Goal: Communication & Community: Ask a question

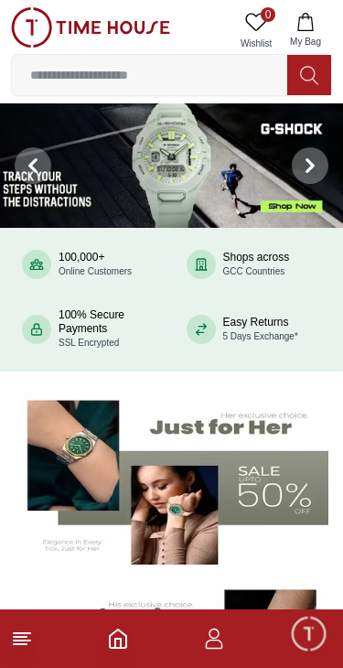
click at [221, 644] on icon "button" at bounding box center [214, 643] width 17 height 9
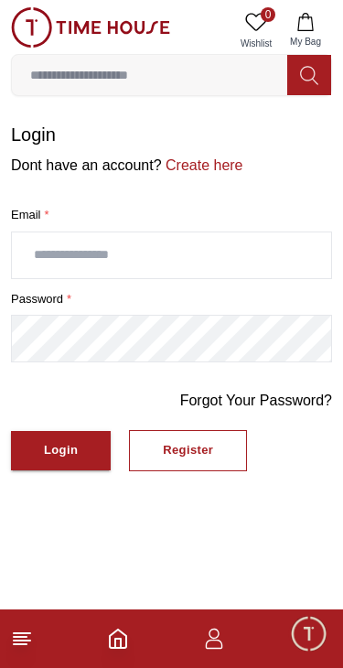
click at [293, 633] on span "Minimize live chat window" at bounding box center [308, 632] width 53 height 53
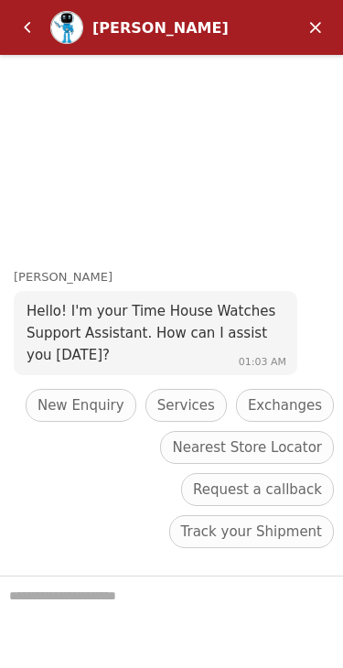
click at [261, 529] on span "Track your Shipment" at bounding box center [251, 531] width 141 height 22
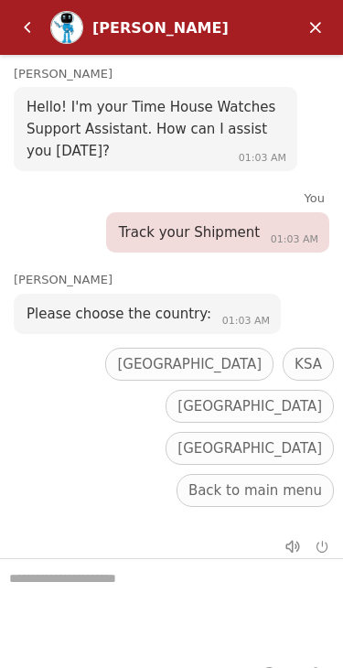
click at [319, 443] on span "[GEOGRAPHIC_DATA]" at bounding box center [249, 448] width 144 height 22
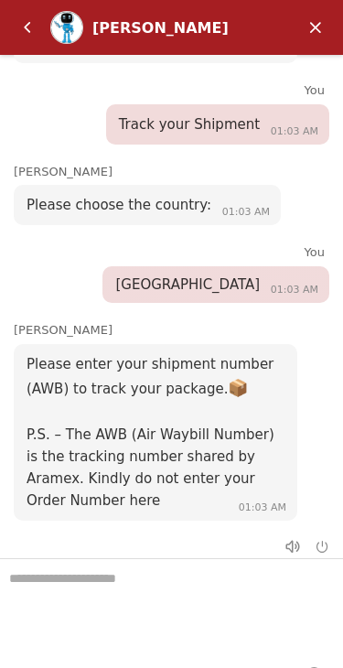
scroll to position [108, 0]
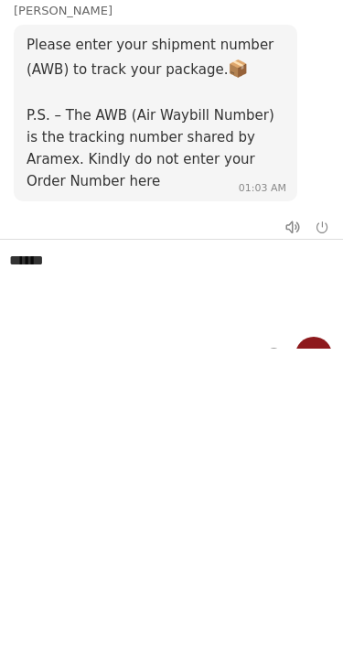
type textarea "******"
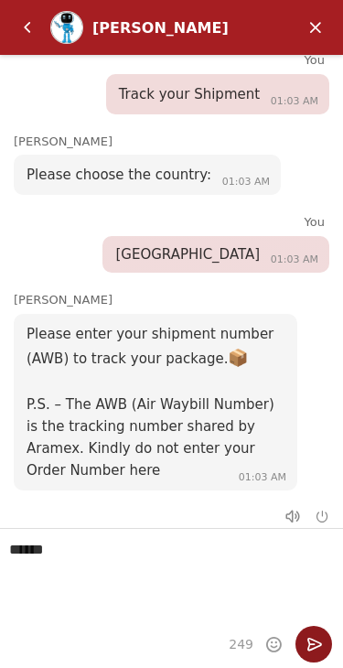
click at [316, 649] on em "Send" at bounding box center [313, 643] width 37 height 37
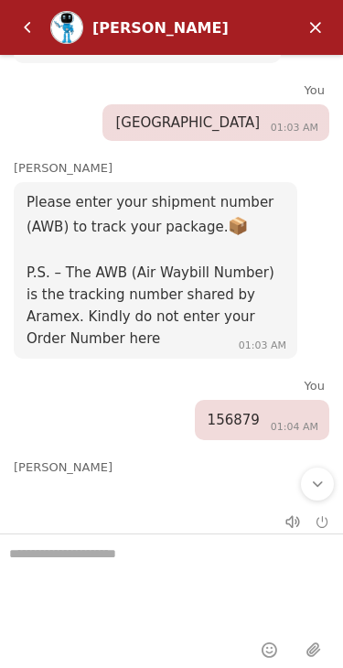
scroll to position [188, 0]
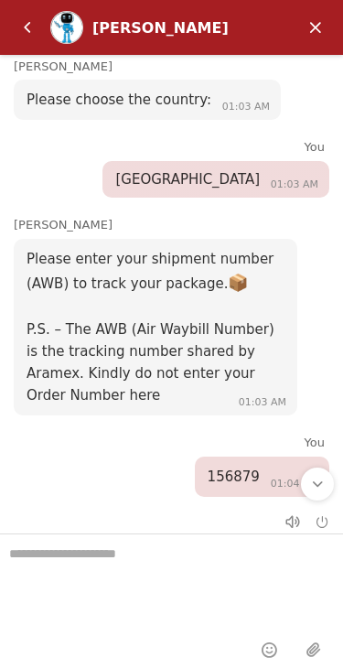
click at [255, 473] on span "156879" at bounding box center [234, 476] width 52 height 16
click at [249, 459] on div "156879 01:04 AM" at bounding box center [262, 476] width 134 height 40
click at [238, 475] on span "156879" at bounding box center [234, 476] width 52 height 16
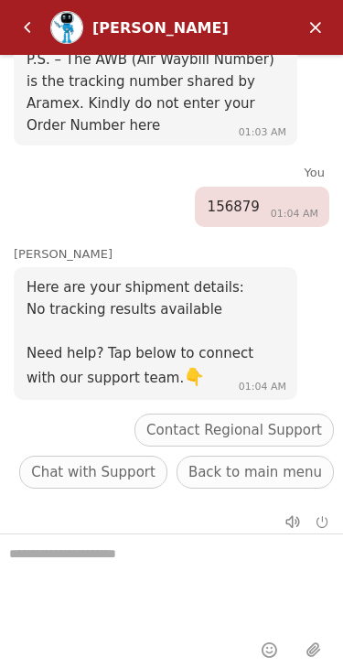
scroll to position [458, 0]
click at [116, 465] on span "Chat with Support" at bounding box center [93, 472] width 124 height 22
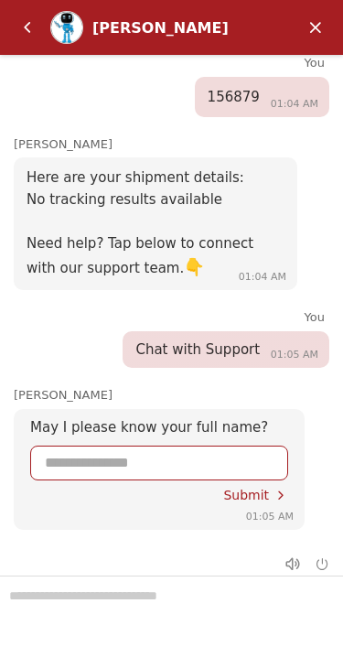
scroll to position [592, 0]
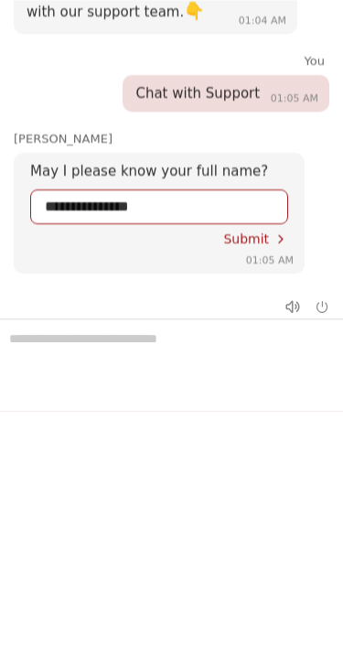
type input "**********"
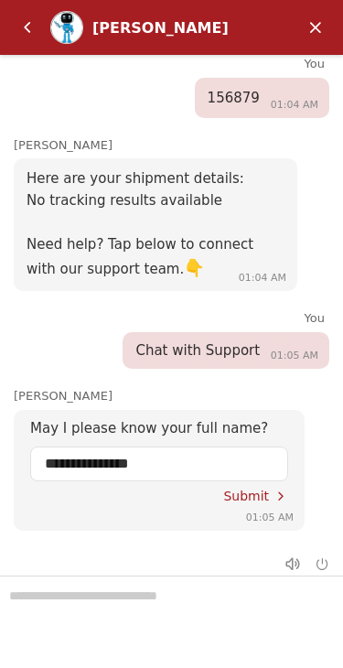
click at [260, 488] on span "Submit" at bounding box center [246, 495] width 46 height 15
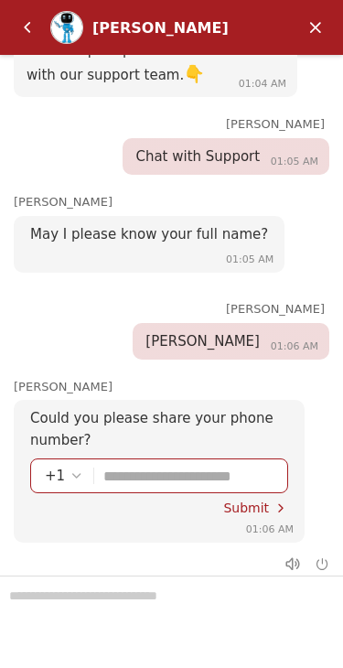
scroll to position [788, 0]
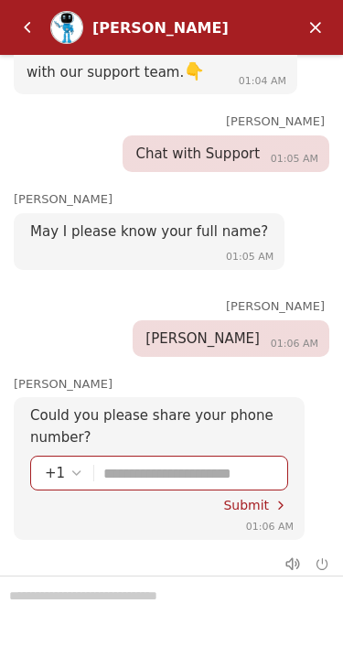
click at [73, 465] on em "Select country code" at bounding box center [76, 472] width 15 height 15
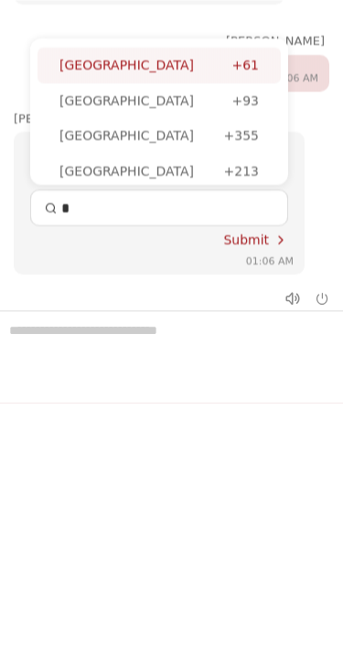
type input "**"
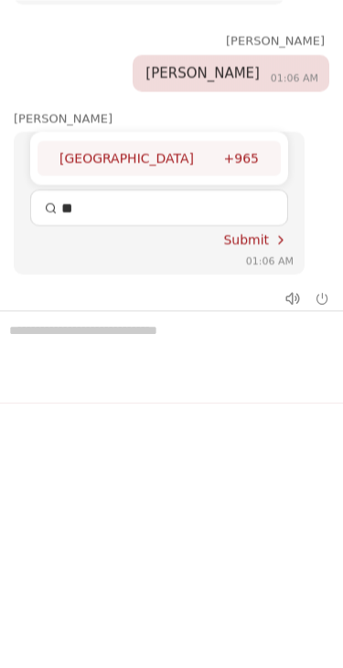
click at [153, 149] on div "[GEOGRAPHIC_DATA]" at bounding box center [141, 159] width 165 height 20
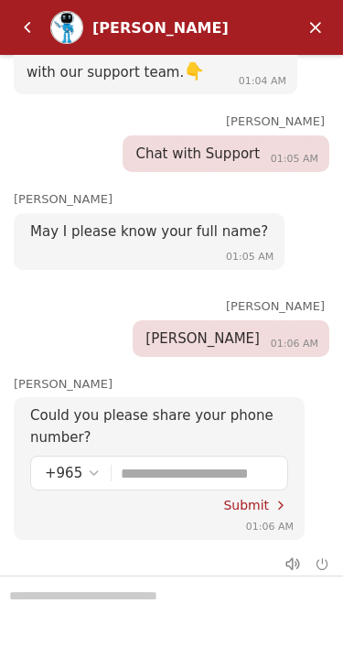
click at [217, 456] on input "Enter your phone number" at bounding box center [197, 472] width 153 height 33
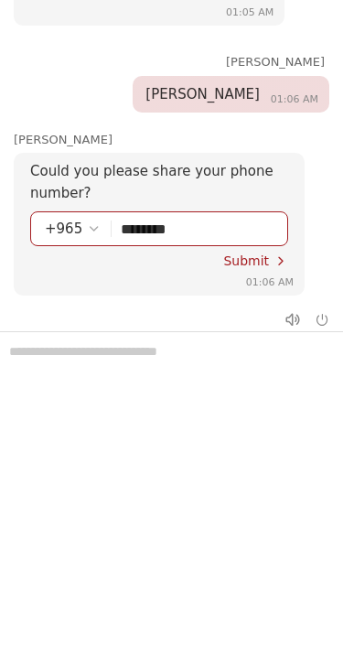
type input "********"
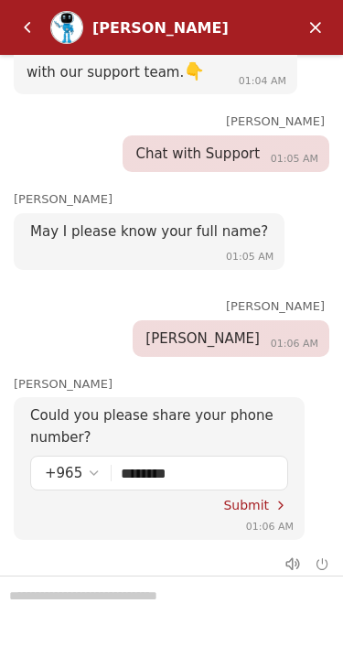
click at [262, 497] on div "Submit" at bounding box center [255, 504] width 65 height 15
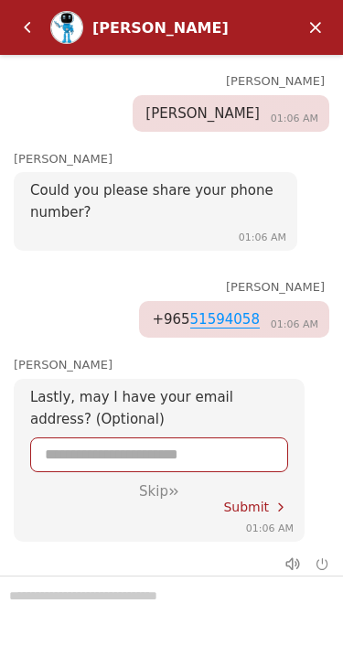
scroll to position [1013, 0]
click at [237, 438] on input "Enter your Email address" at bounding box center [159, 454] width 229 height 33
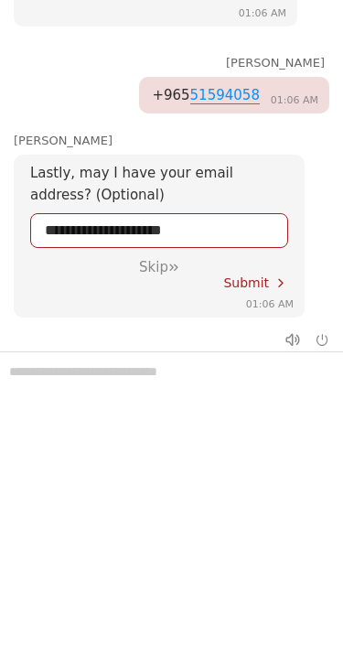
type input "**********"
click at [250, 275] on span "Submit" at bounding box center [246, 282] width 46 height 15
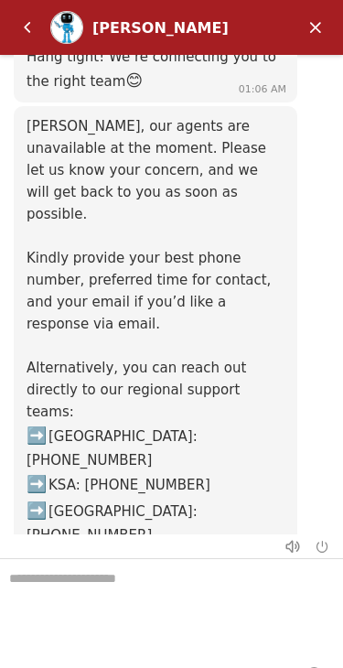
scroll to position [0, 0]
click at [28, 28] on em "Back" at bounding box center [27, 27] width 37 height 37
